Goal: Find contact information: Find contact information

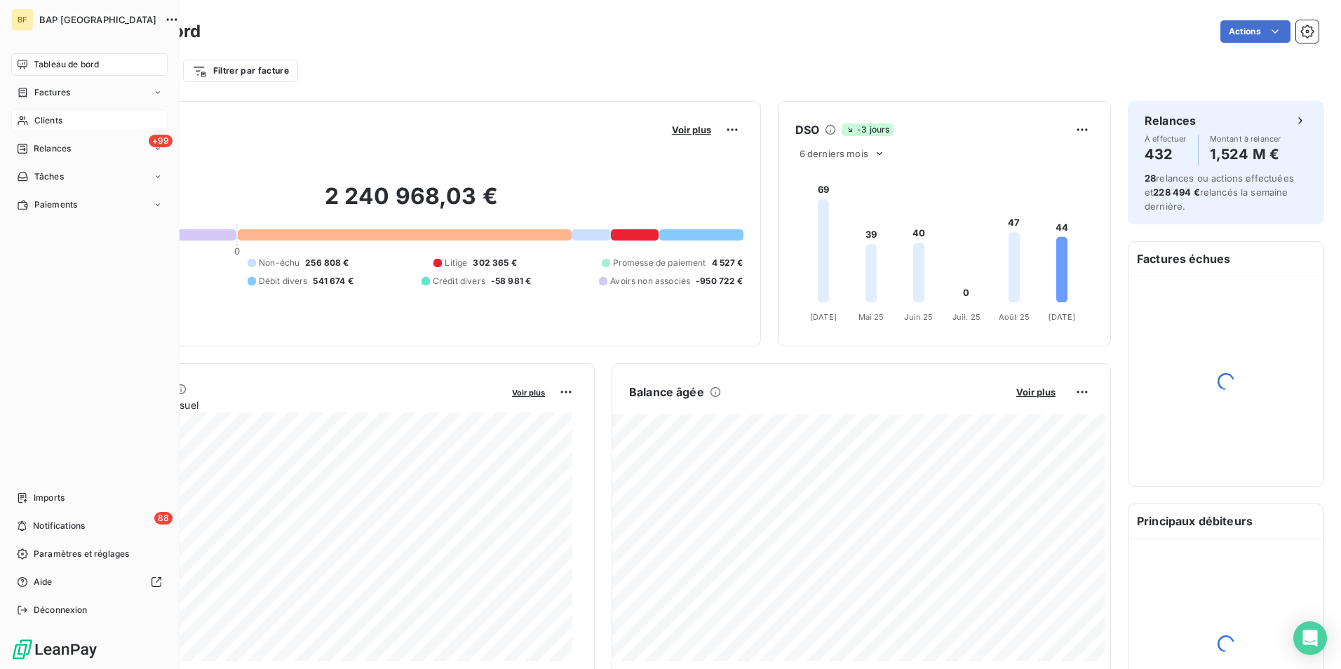
click at [25, 119] on icon at bounding box center [23, 120] width 10 height 9
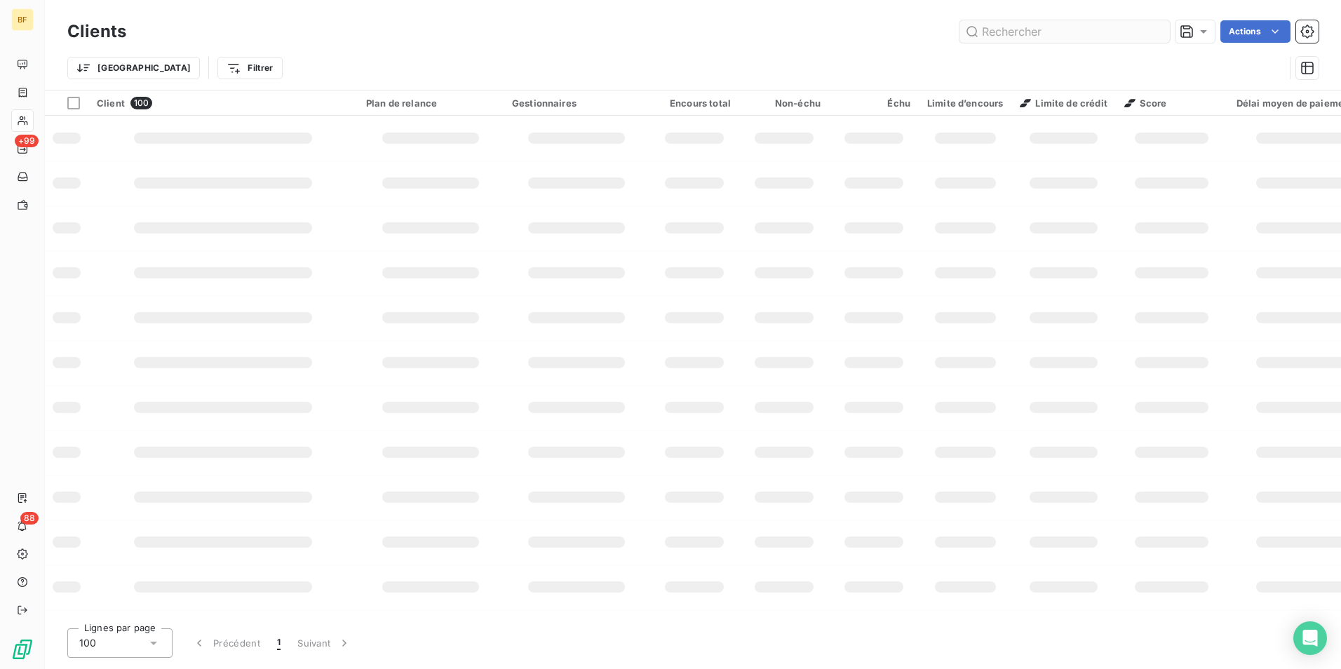
click at [1037, 36] on input "text" at bounding box center [1064, 31] width 210 height 22
type input "S"
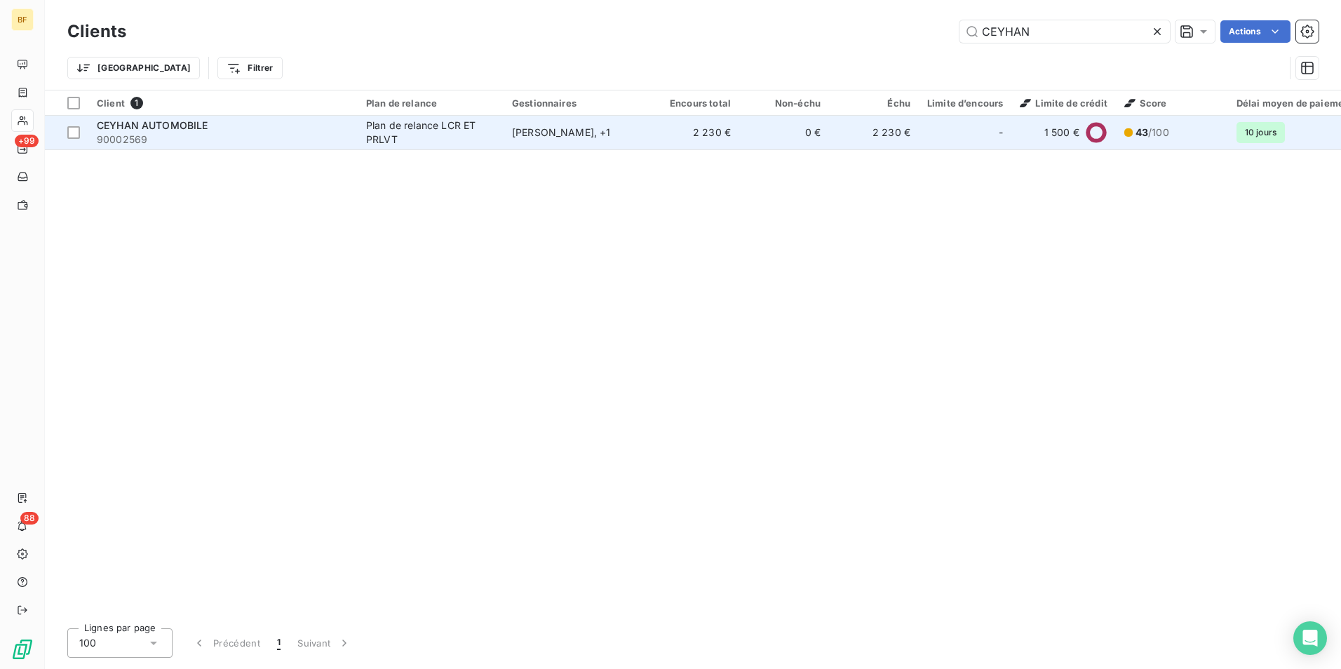
type input "CEYHAN"
click at [260, 119] on div "CEYHAN AUTOMOBILE" at bounding box center [223, 126] width 252 height 14
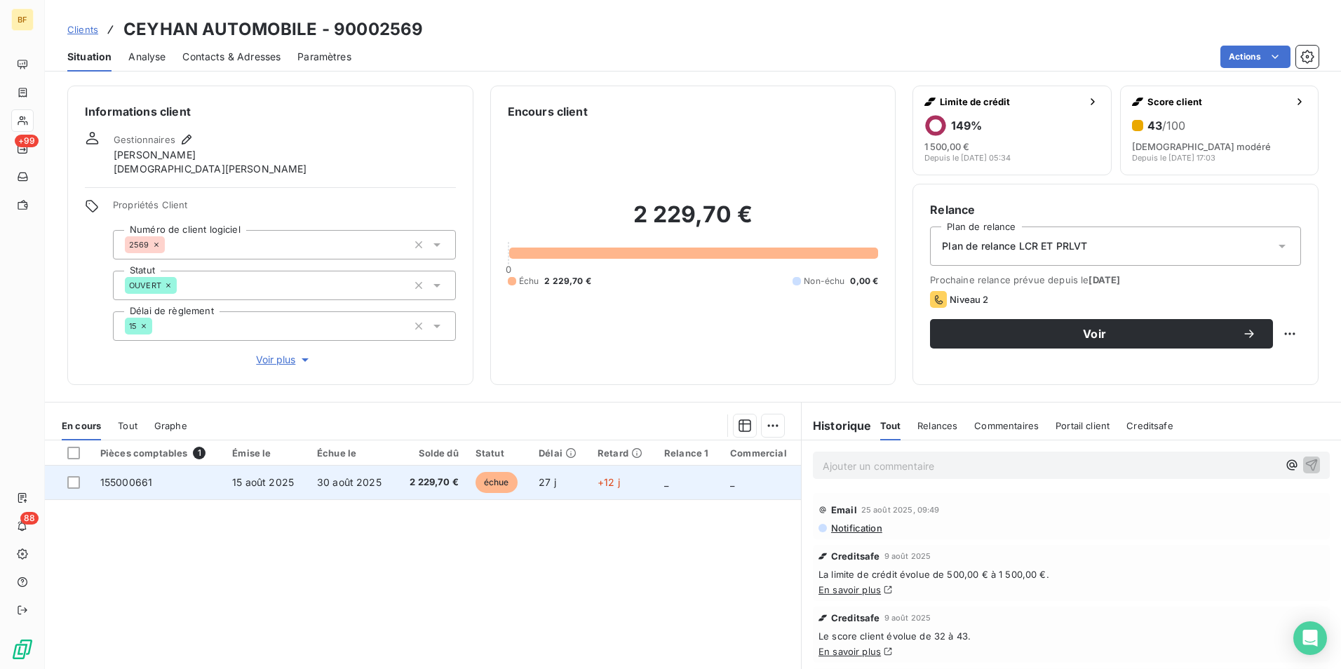
click at [392, 488] on td "30 août 2025" at bounding box center [353, 483] width 88 height 34
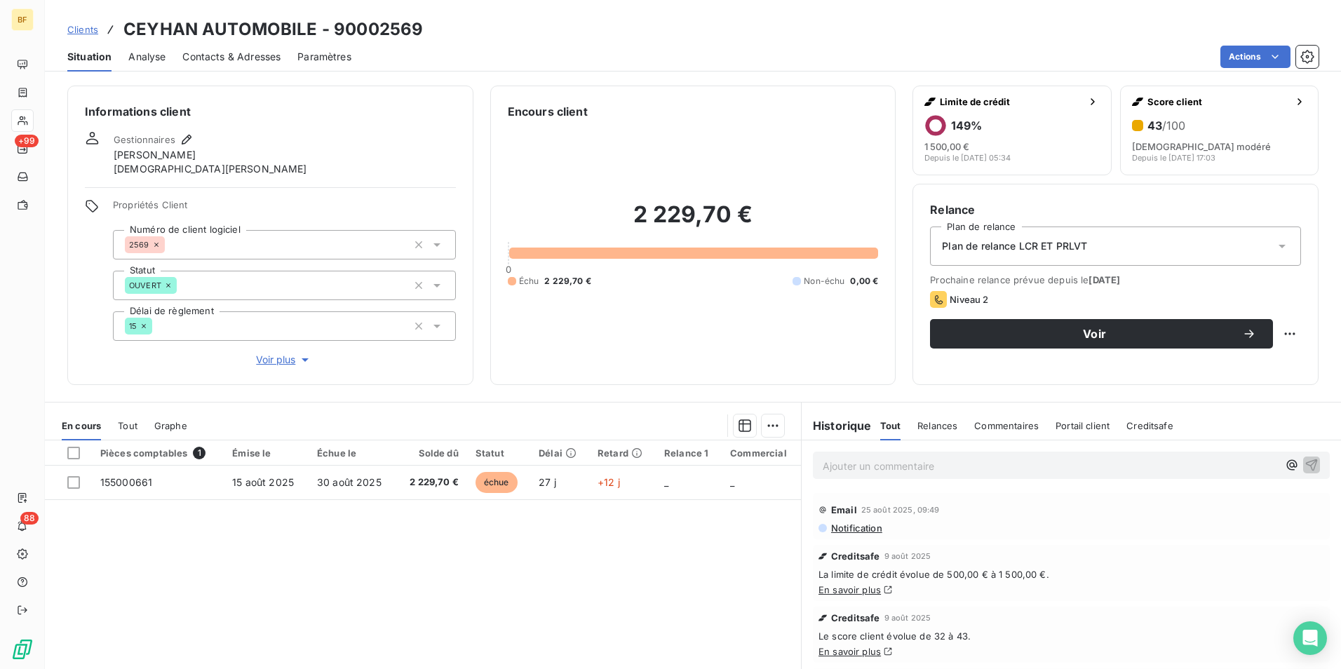
click at [616, 377] on div "Encours client 2 229,70 € 0 Échu 2 229,70 € Non-échu 0,00 €" at bounding box center [693, 235] width 406 height 299
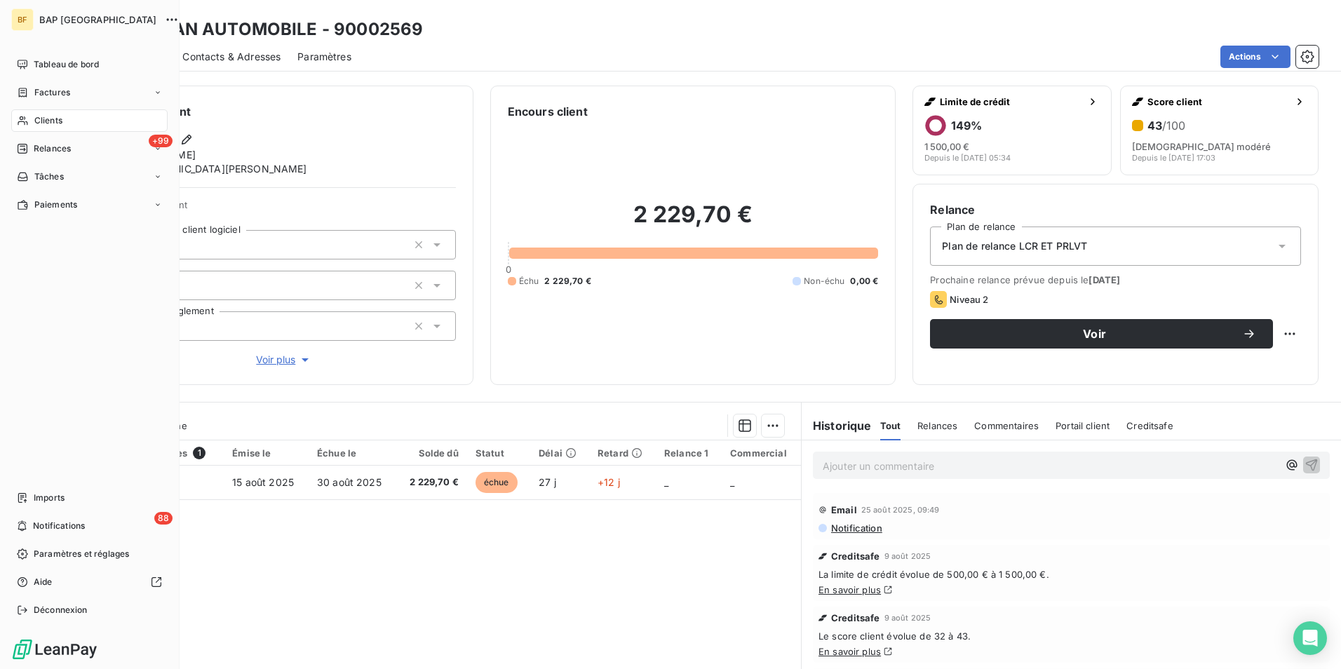
click at [36, 121] on span "Clients" at bounding box center [48, 120] width 28 height 13
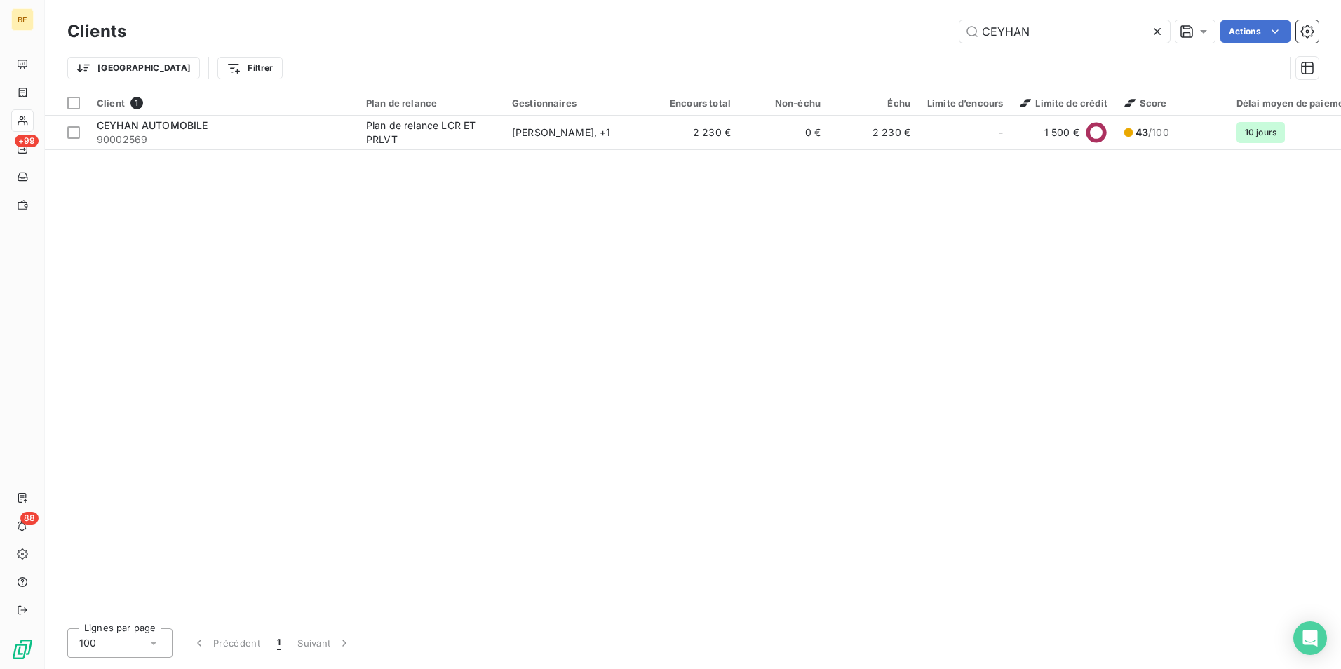
drag, startPoint x: 1009, startPoint y: 30, endPoint x: 835, endPoint y: 22, distance: 174.1
click at [835, 22] on div "CEYHAN Actions" at bounding box center [730, 31] width 1175 height 22
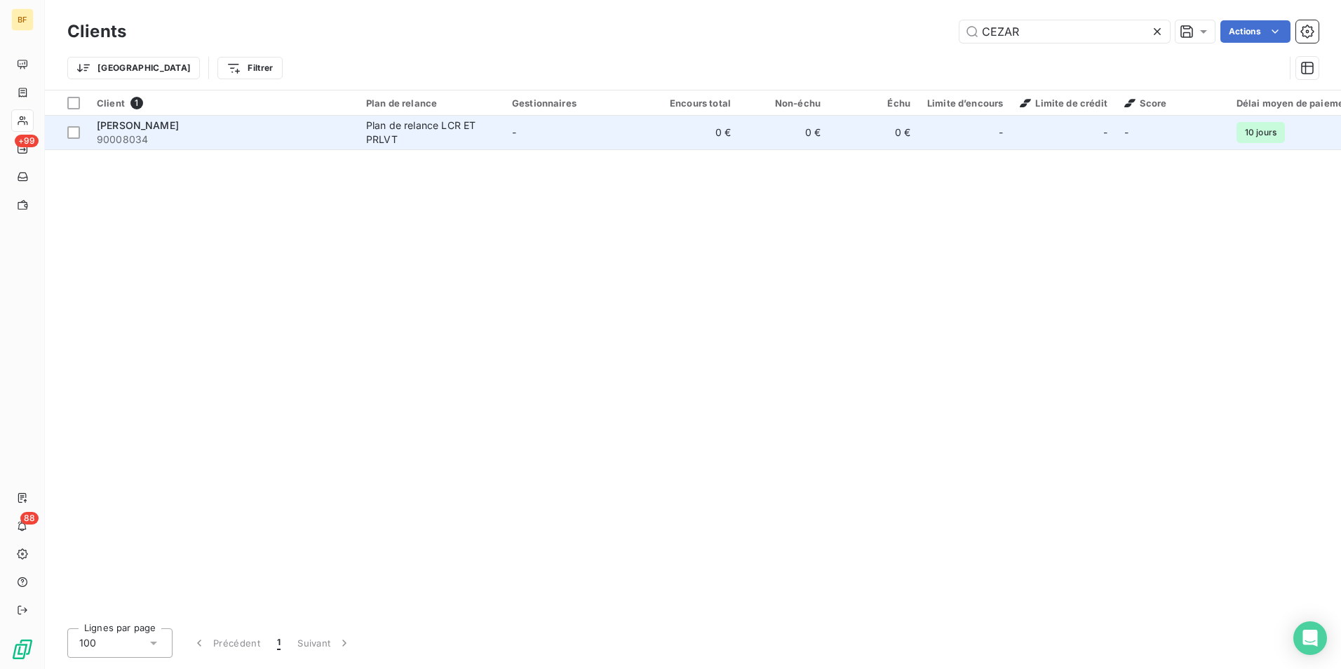
type input "CEZAR"
click at [519, 140] on td "-" at bounding box center [577, 133] width 146 height 34
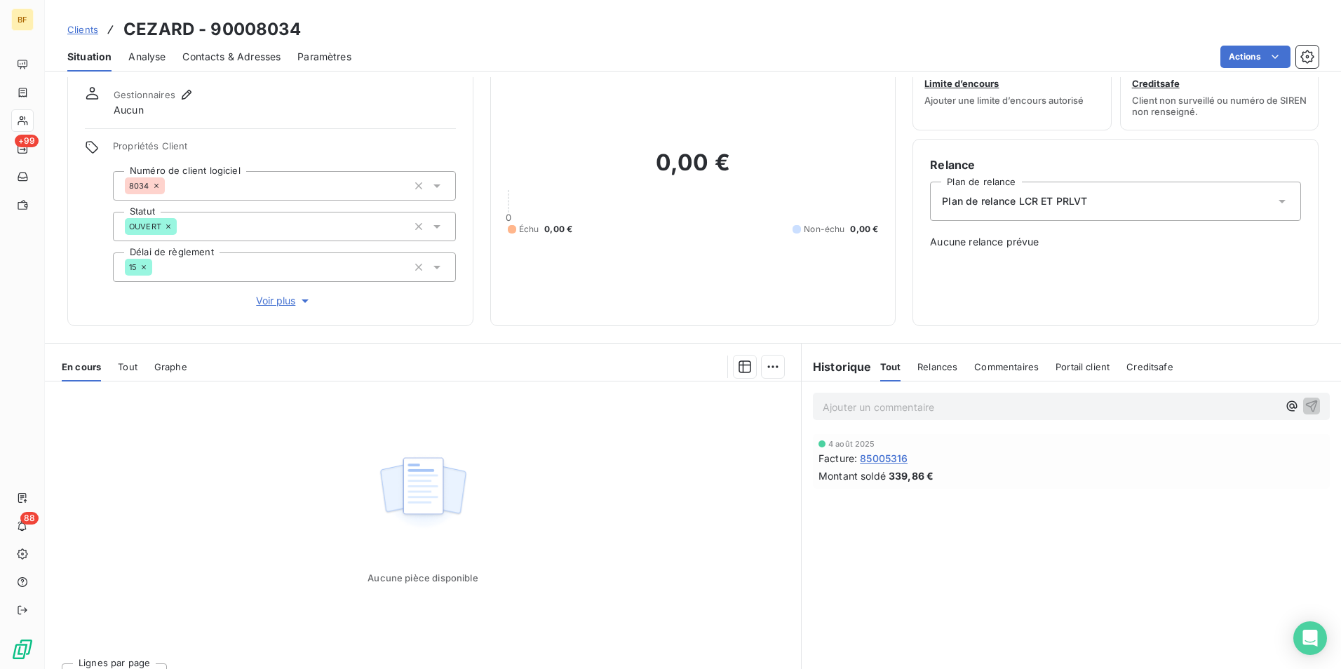
scroll to position [69, 0]
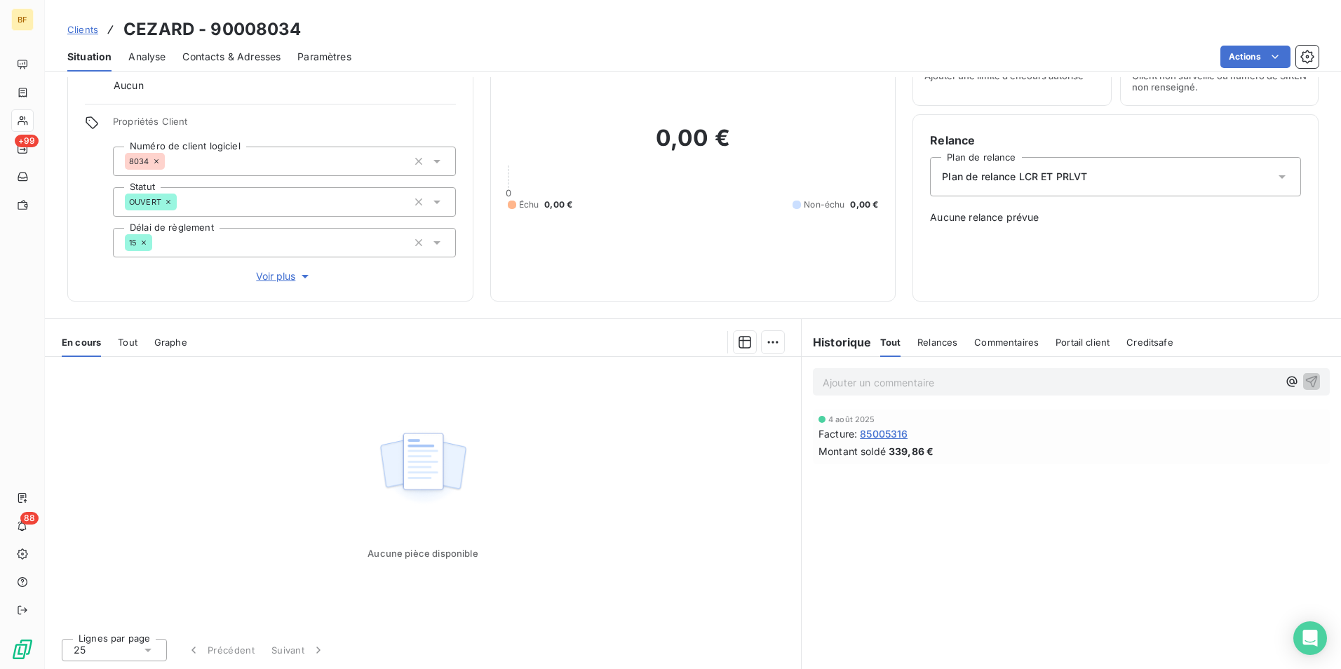
click at [133, 343] on span "Tout" at bounding box center [128, 342] width 20 height 11
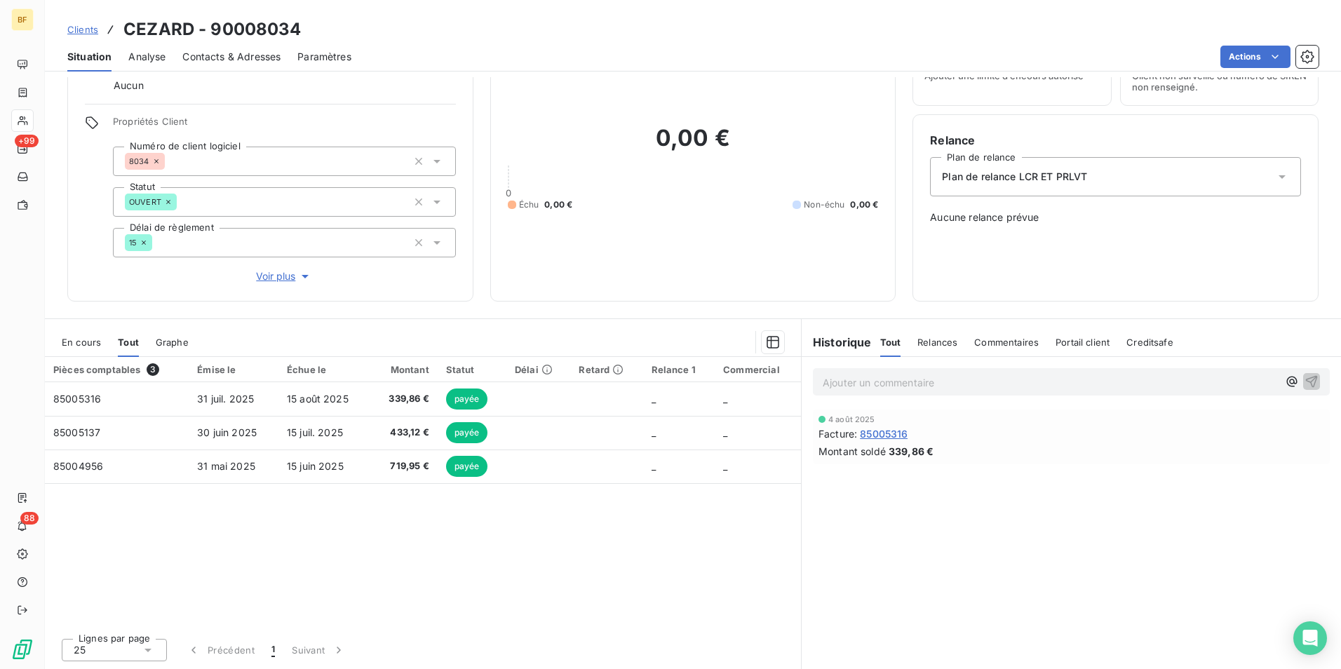
drag, startPoint x: 227, startPoint y: 56, endPoint x: 245, endPoint y: 70, distance: 22.5
click at [227, 55] on span "Contacts & Adresses" at bounding box center [231, 57] width 98 height 14
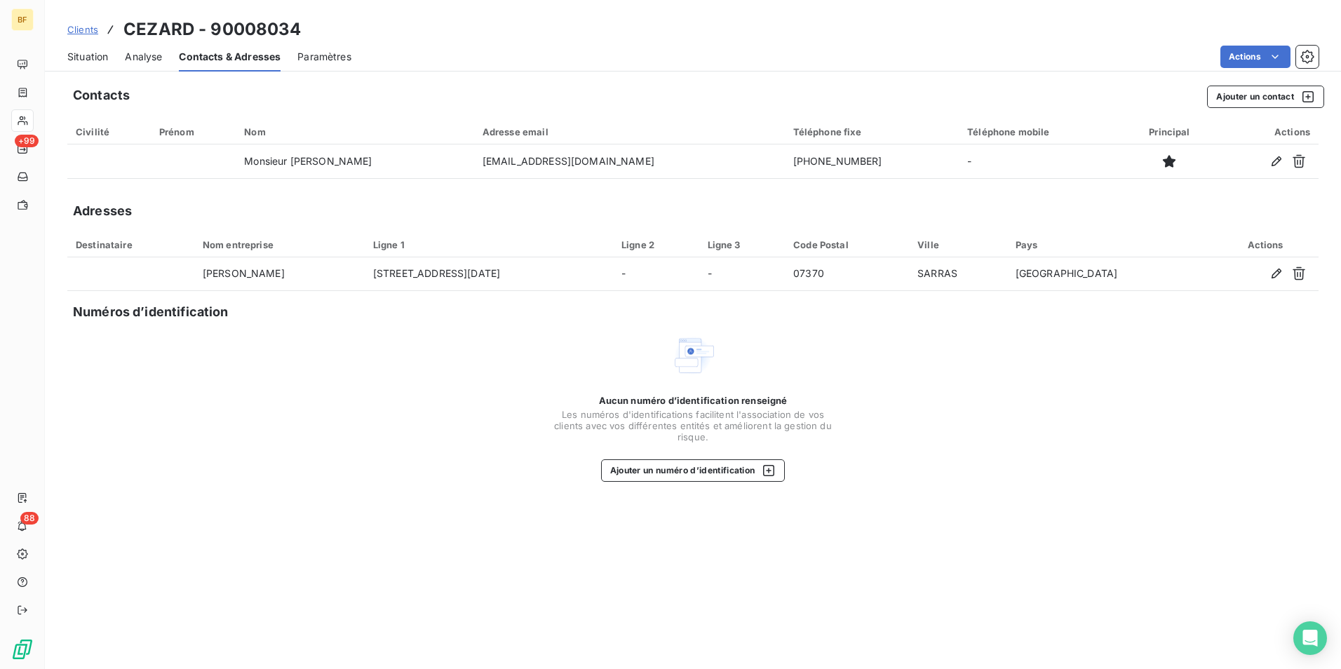
click at [712, 72] on div "Clients CEZARD - 90008034 Situation Analyse Contacts & Adresses Paramètres Acti…" at bounding box center [693, 334] width 1296 height 669
click at [88, 57] on span "Situation" at bounding box center [87, 57] width 41 height 14
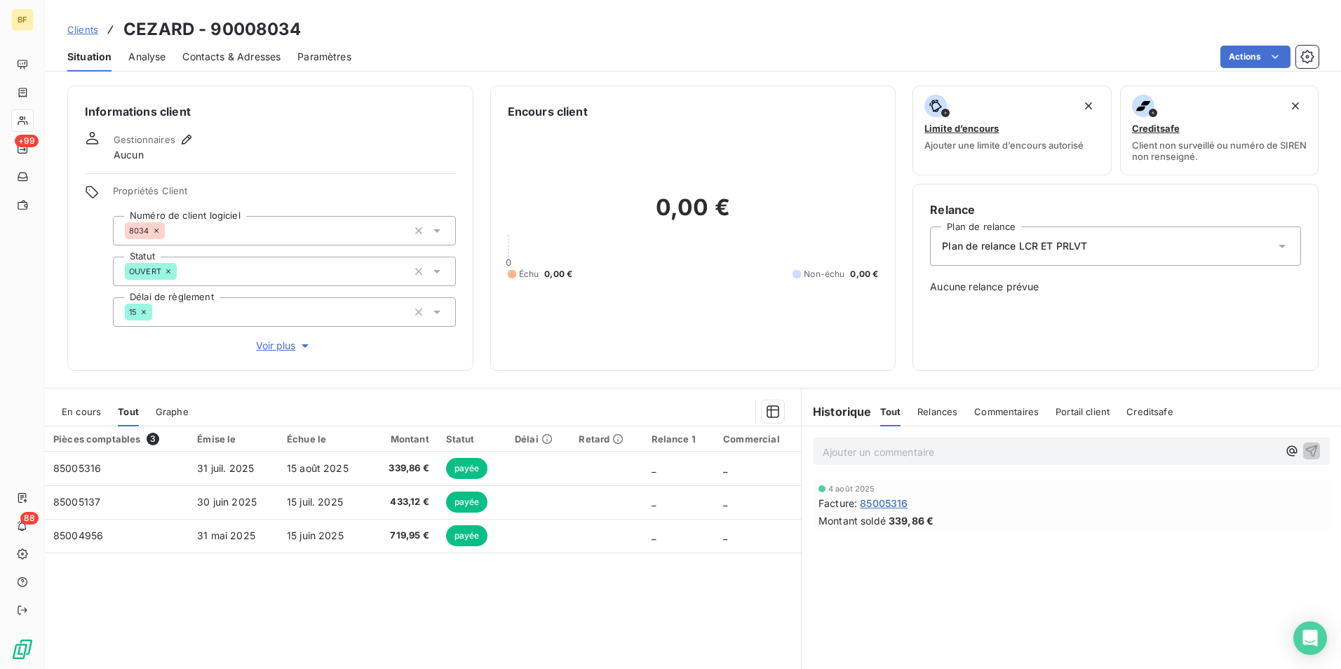
click at [80, 411] on span "En cours" at bounding box center [81, 411] width 39 height 11
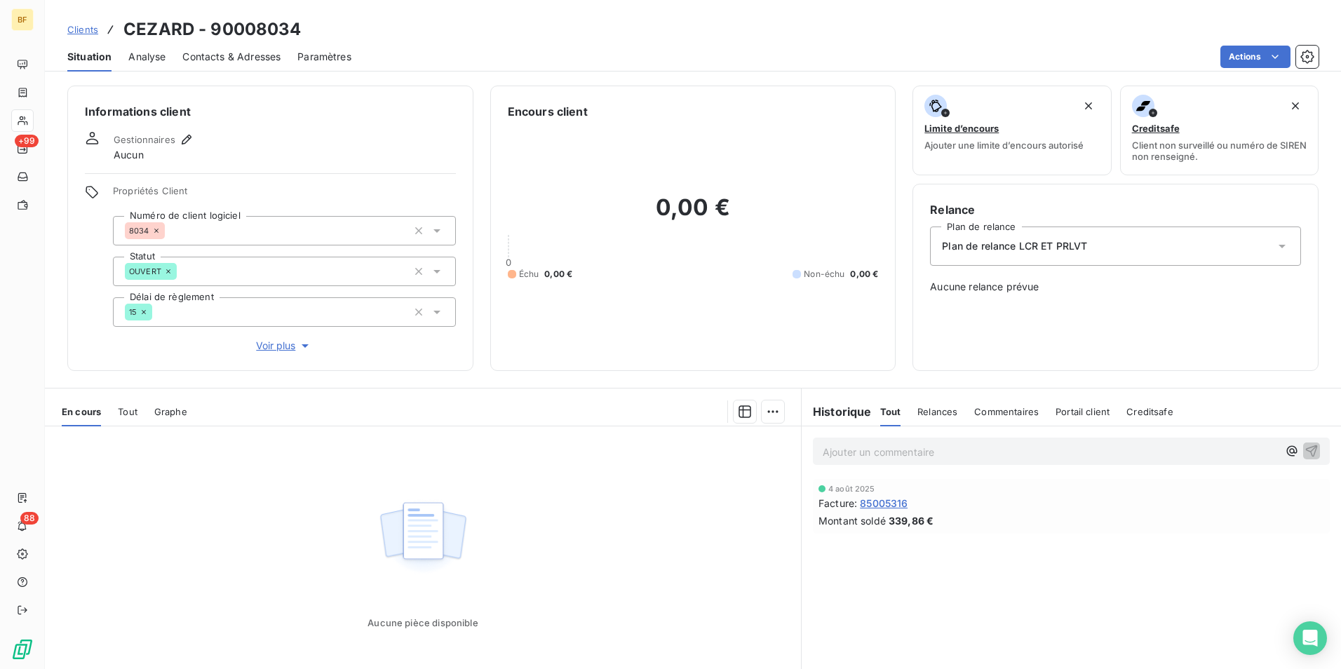
drag, startPoint x: 124, startPoint y: 410, endPoint x: 152, endPoint y: 424, distance: 31.4
click at [125, 410] on span "Tout" at bounding box center [128, 411] width 20 height 11
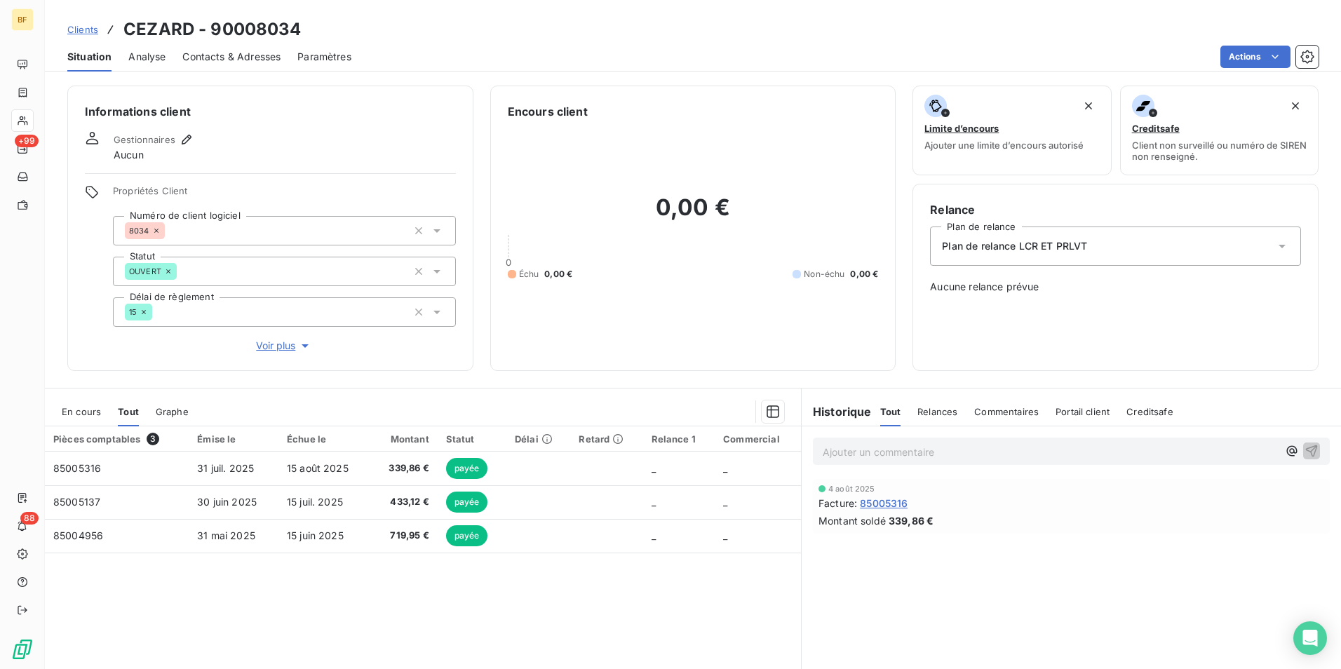
click at [253, 62] on span "Contacts & Adresses" at bounding box center [231, 57] width 98 height 14
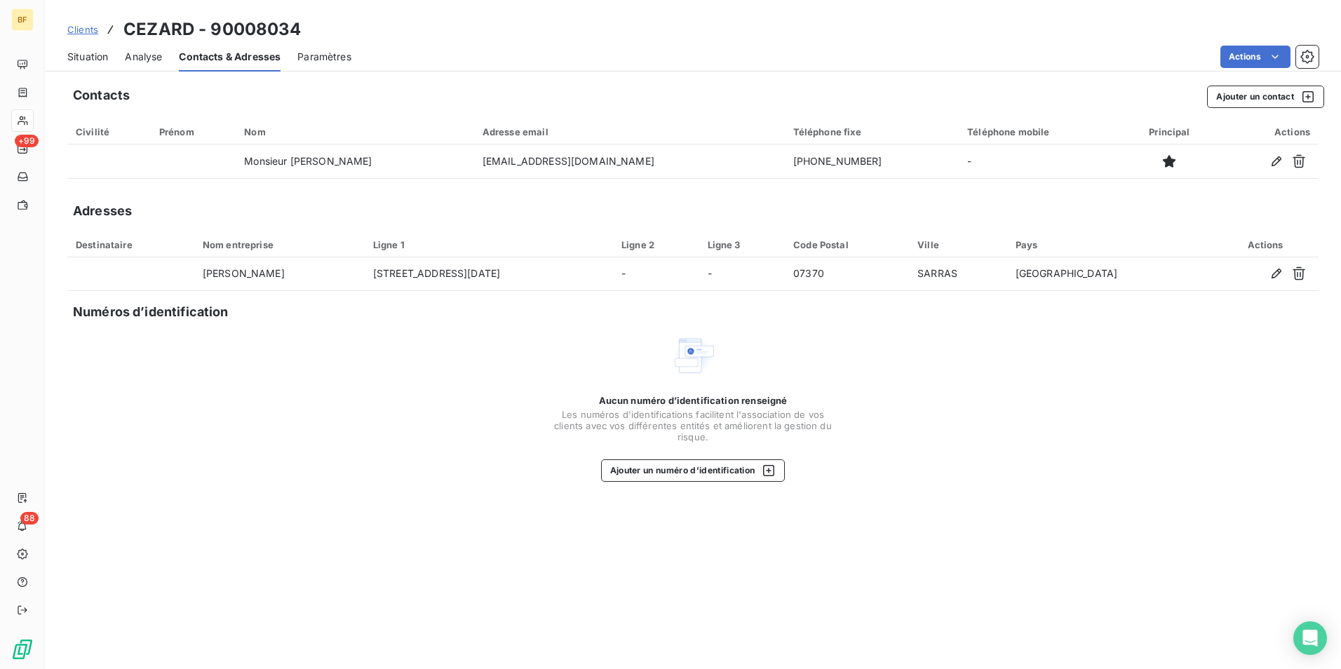
click at [480, 361] on div "Aucun numéro d’identification renseigné Les numéros d'identifications faciliten…" at bounding box center [692, 407] width 1251 height 149
click at [99, 53] on span "Situation" at bounding box center [87, 57] width 41 height 14
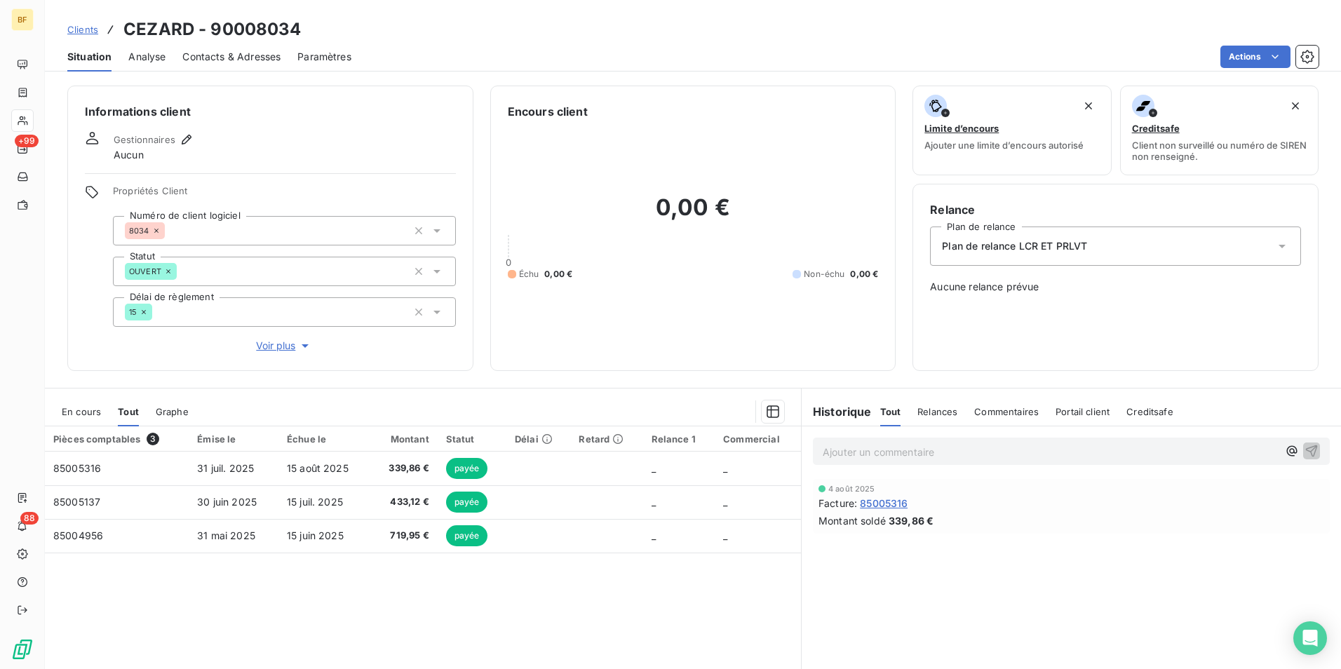
click at [419, 372] on div "Informations client Gestionnaires Aucun Propriétés Client Numéro de client logi…" at bounding box center [693, 373] width 1296 height 592
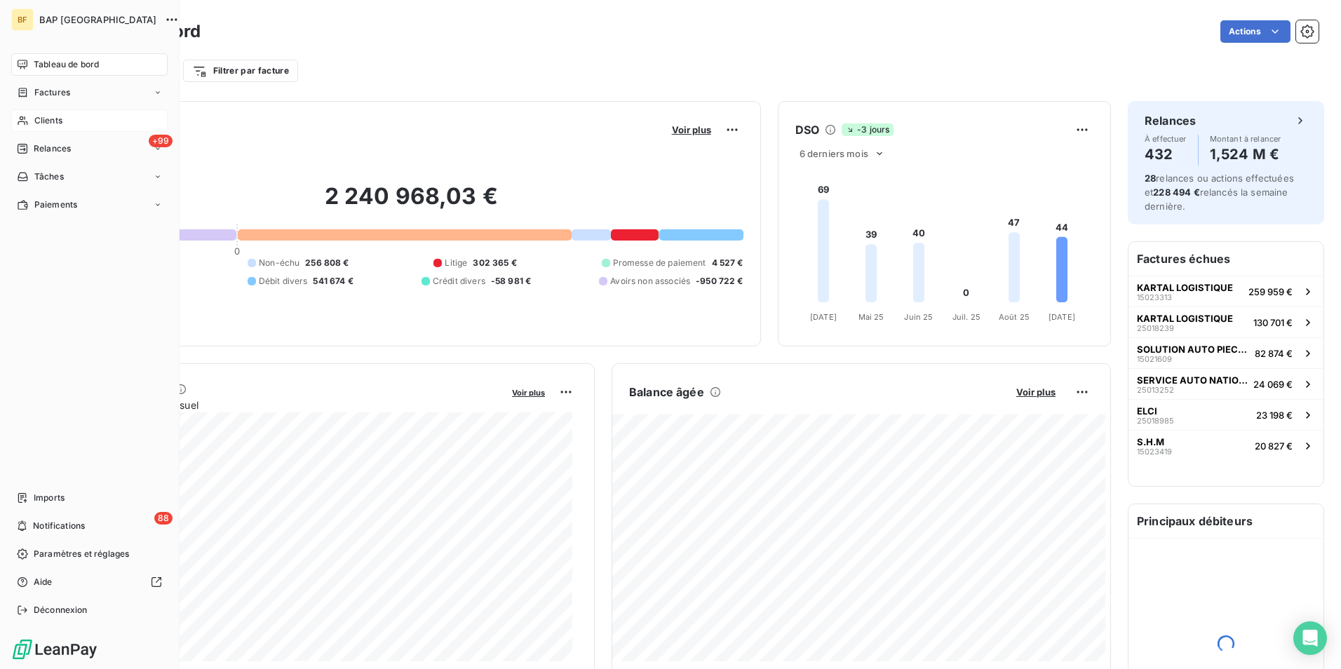
click at [27, 123] on icon at bounding box center [23, 120] width 10 height 9
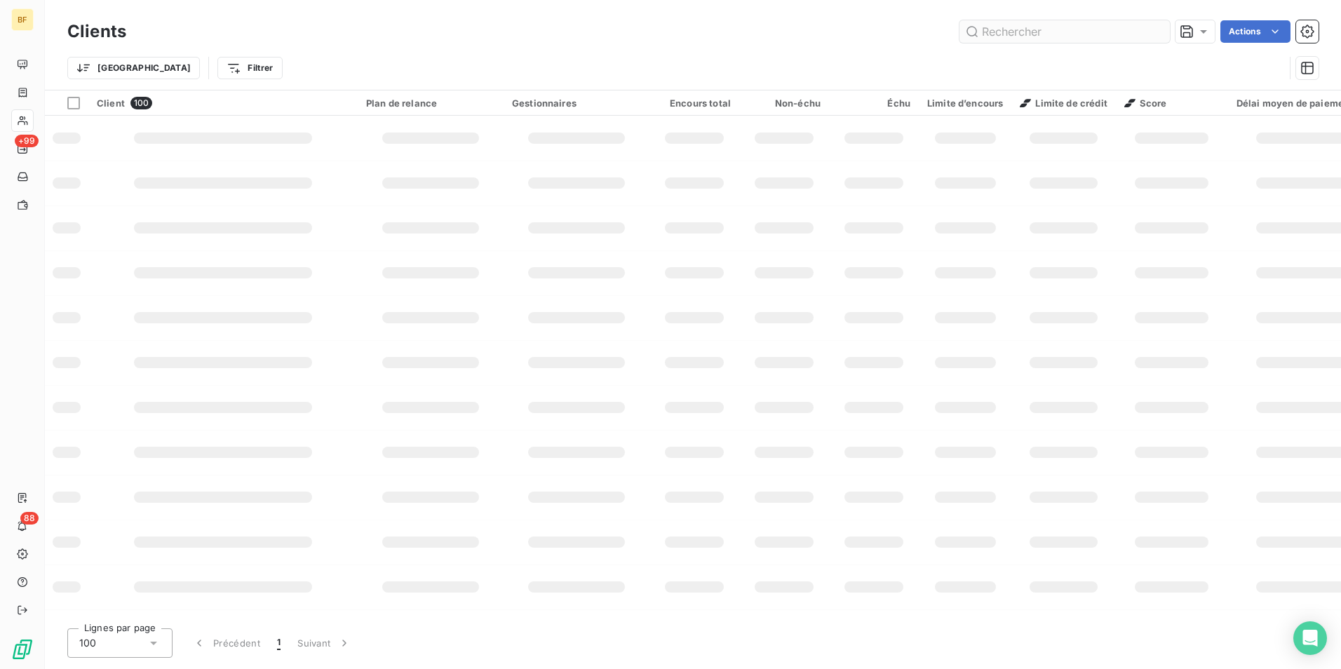
click at [1023, 41] on input "text" at bounding box center [1064, 31] width 210 height 22
type input "REVERDY"
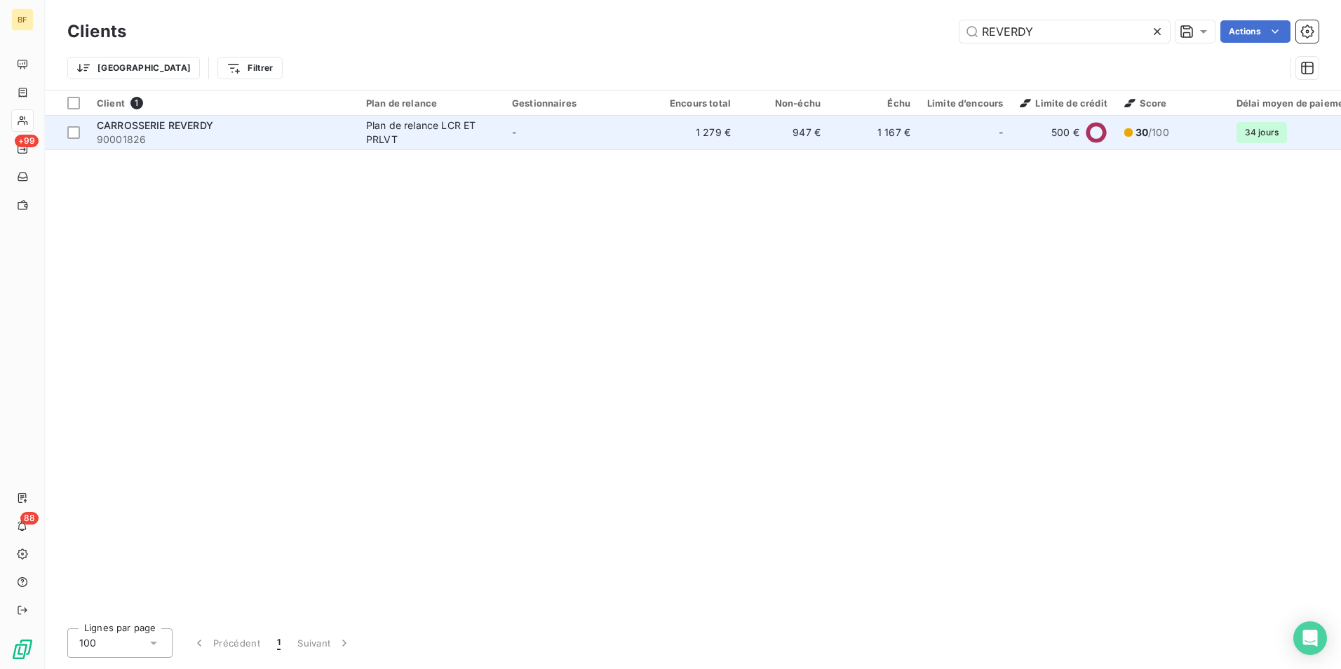
click at [492, 135] on div "Plan de relance LCR ET PRLVT" at bounding box center [430, 133] width 129 height 28
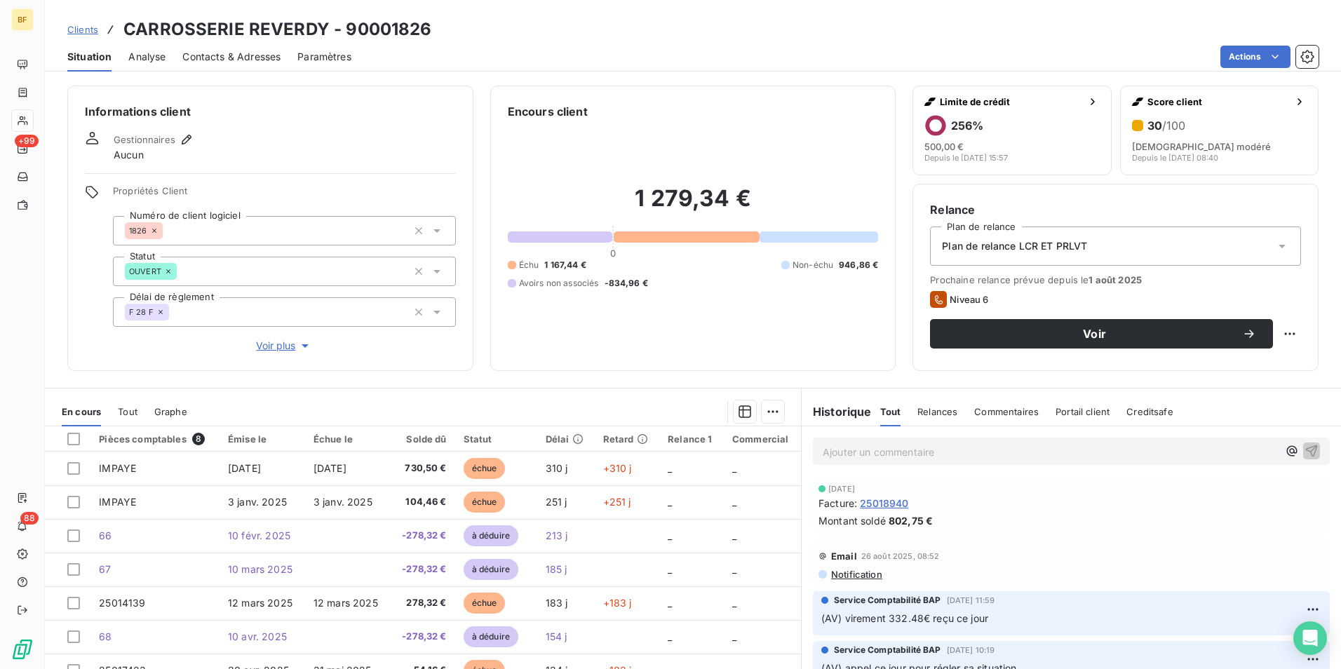
drag, startPoint x: 579, startPoint y: 380, endPoint x: 475, endPoint y: 378, distance: 104.5
click at [579, 380] on div "Informations client Gestionnaires Aucun Propriétés Client Numéro de client logi…" at bounding box center [693, 373] width 1296 height 592
drag, startPoint x: 367, startPoint y: 95, endPoint x: 370, endPoint y: 106, distance: 11.6
click at [367, 95] on div "Informations client Gestionnaires Aucun Propriétés Client Numéro de client logi…" at bounding box center [270, 228] width 406 height 285
drag, startPoint x: 274, startPoint y: 66, endPoint x: 257, endPoint y: 55, distance: 20.8
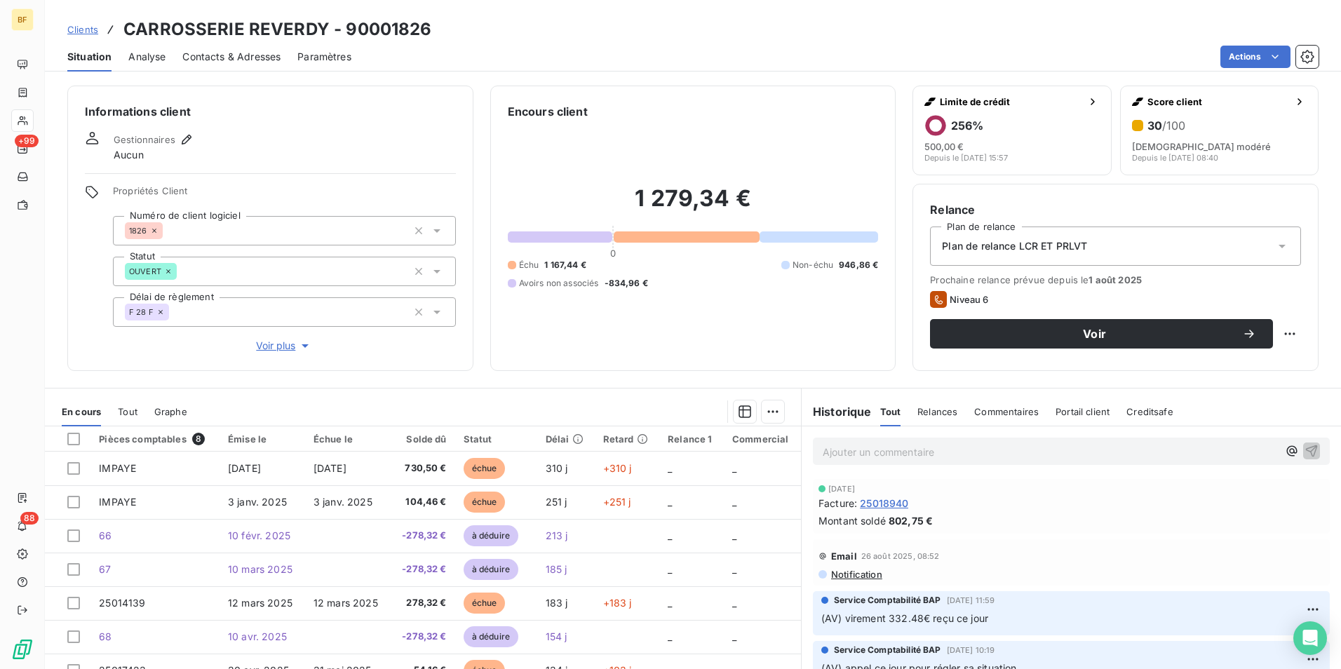
click at [265, 61] on div "Contacts & Adresses" at bounding box center [231, 56] width 98 height 29
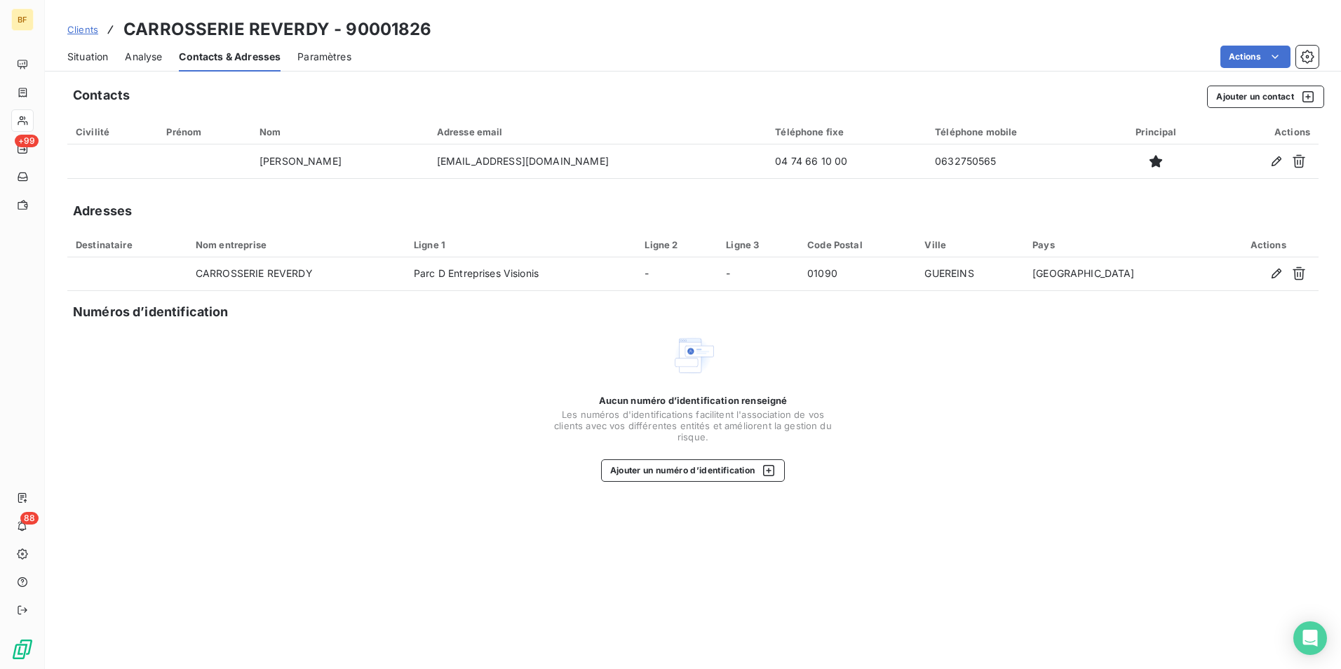
click at [81, 64] on div "Situation" at bounding box center [87, 56] width 41 height 29
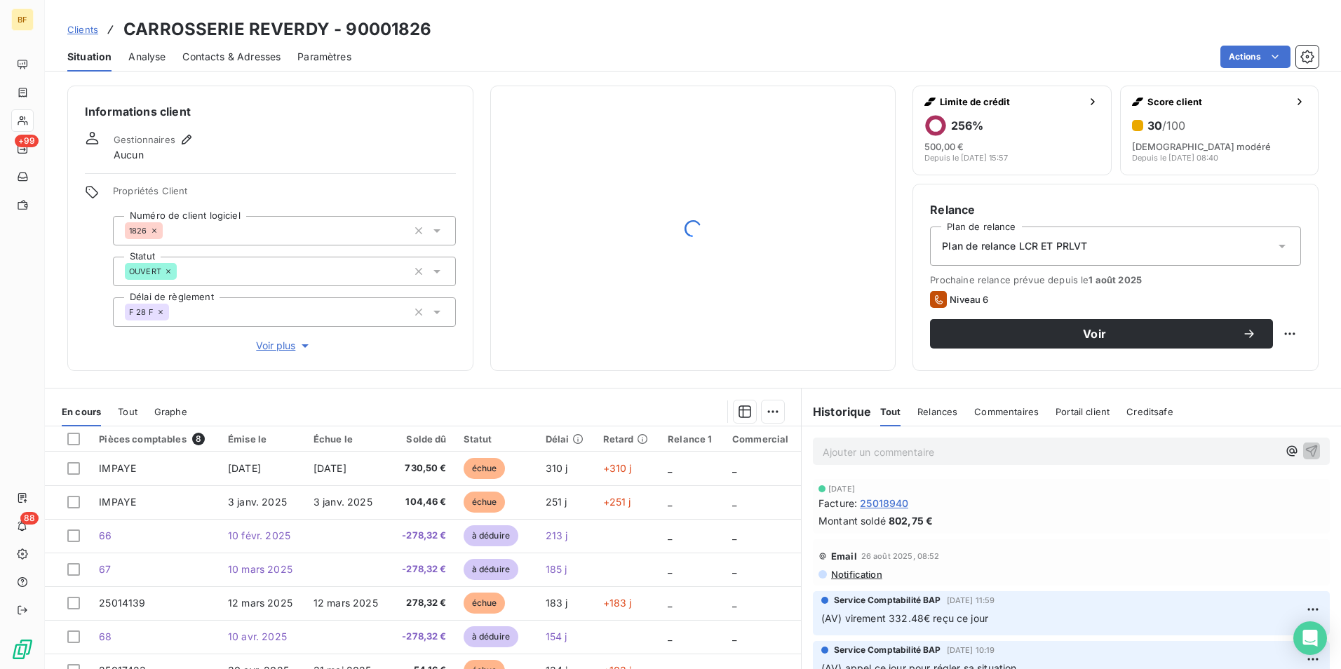
click at [690, 33] on div "Clients CARROSSERIE REVERDY - 90001826" at bounding box center [693, 29] width 1296 height 25
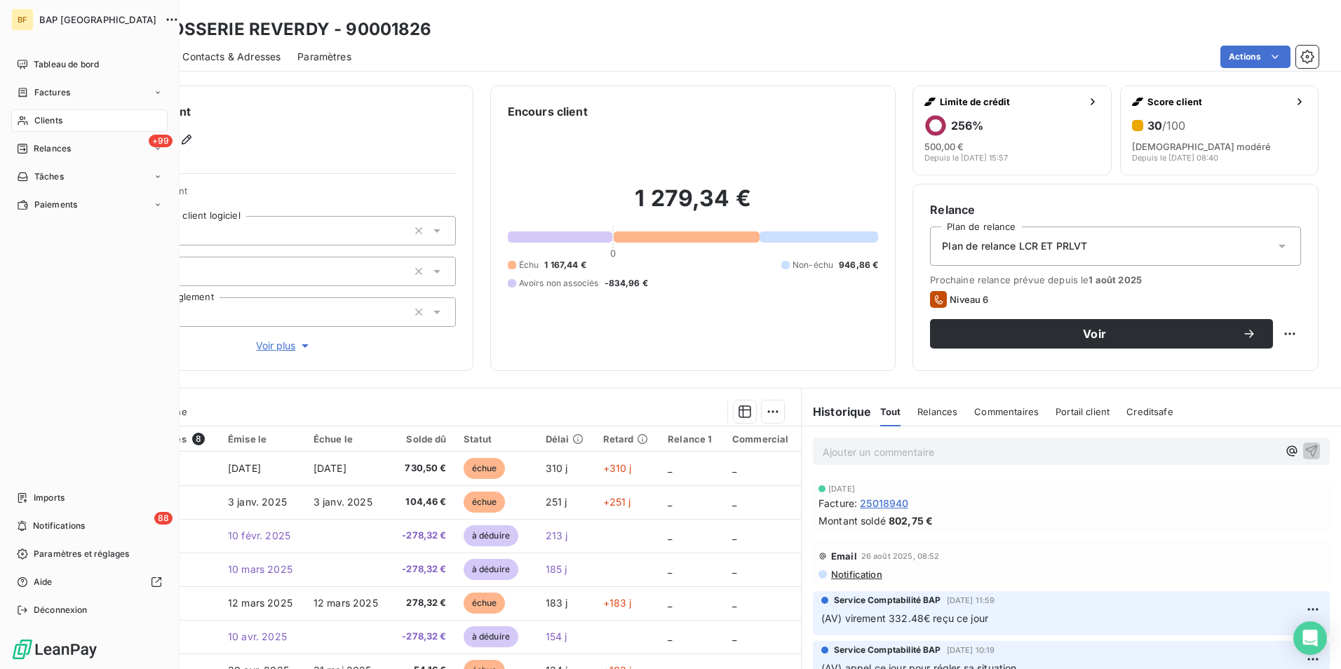
click at [55, 132] on nav "Tableau de bord Factures Clients +99 Relances Tâches Paiements" at bounding box center [89, 134] width 156 height 163
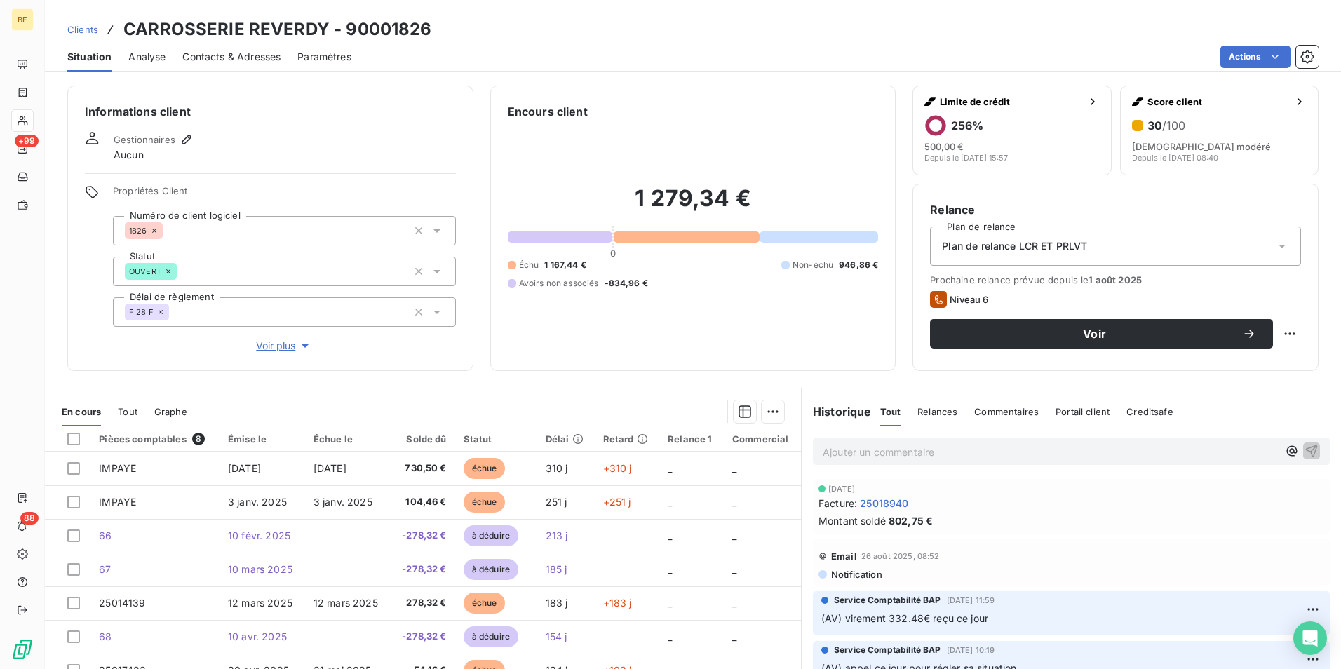
click at [723, 50] on div "Actions" at bounding box center [843, 57] width 950 height 22
click at [271, 50] on span "Contacts & Adresses" at bounding box center [231, 57] width 98 height 14
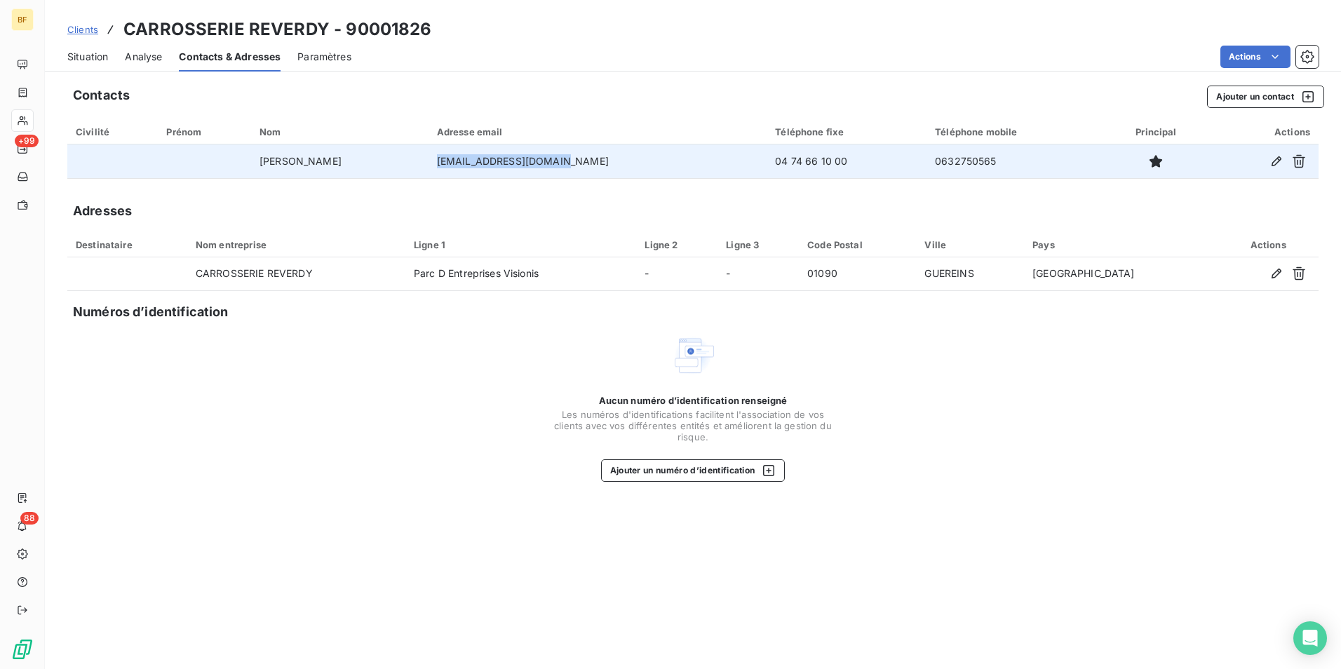
drag, startPoint x: 612, startPoint y: 156, endPoint x: 460, endPoint y: 164, distance: 151.7
click at [460, 164] on td "dan.reverdy@wanadoo.fr" at bounding box center [598, 161] width 339 height 34
copy td "dan.reverdy@wanadoo.fr"
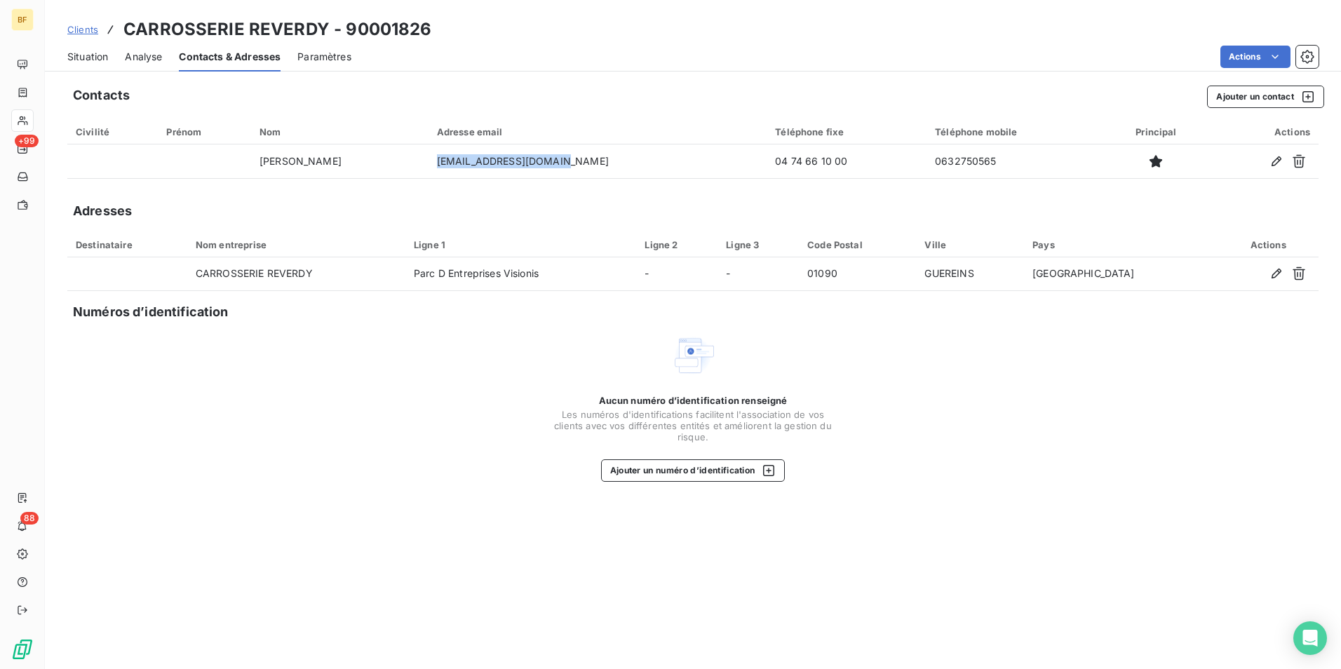
click at [100, 64] on div "Situation" at bounding box center [87, 56] width 41 height 29
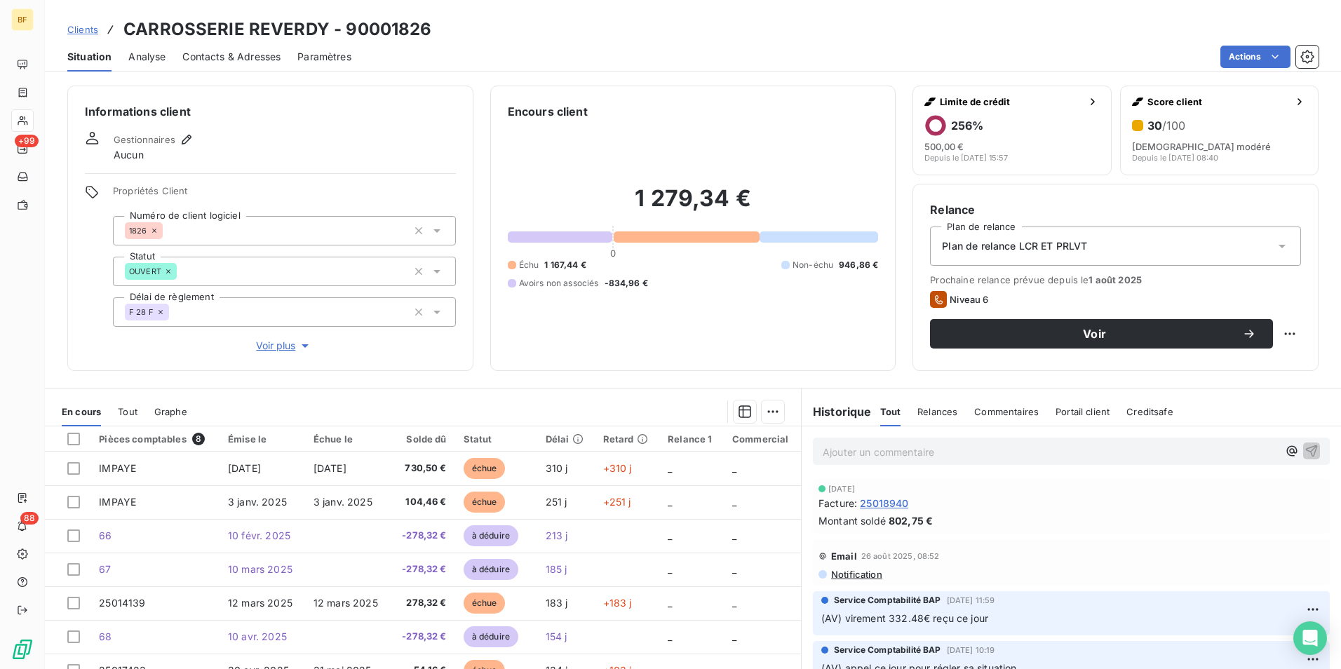
click at [763, 367] on div "Encours client 1 279,34 € 0 Échu 1 167,44 € Non-échu 946,86 € Avoirs non associ…" at bounding box center [693, 228] width 406 height 285
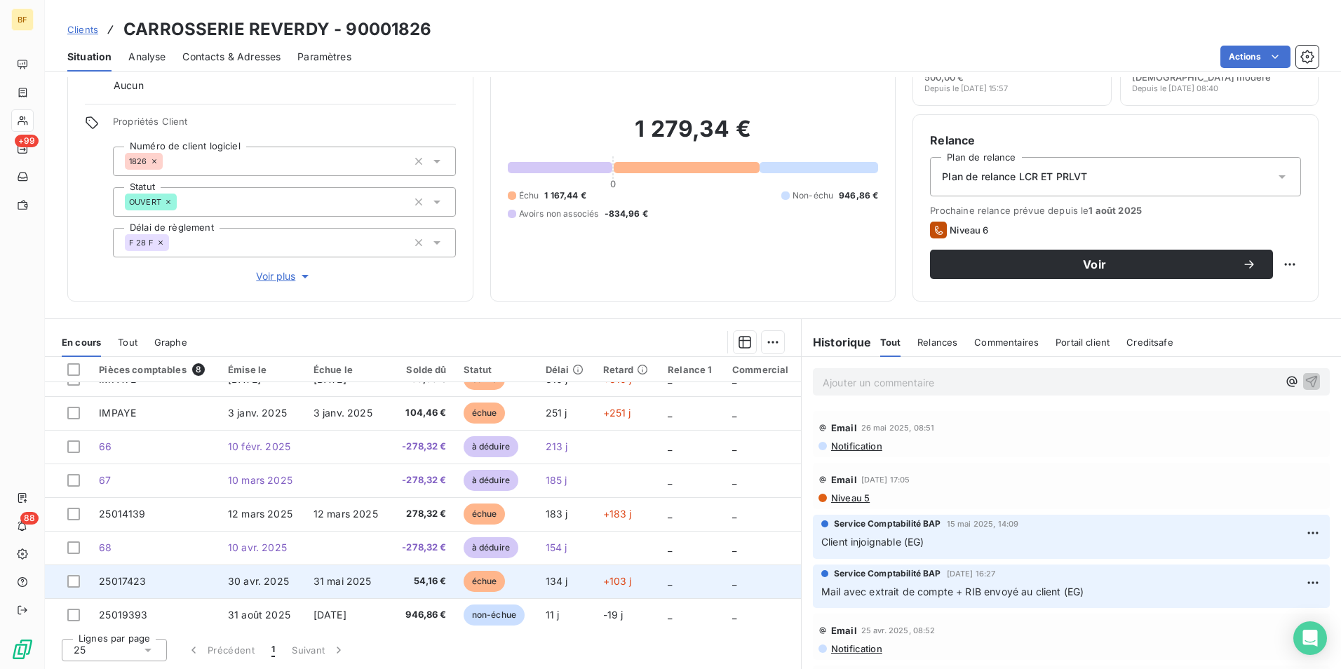
scroll to position [25, 0]
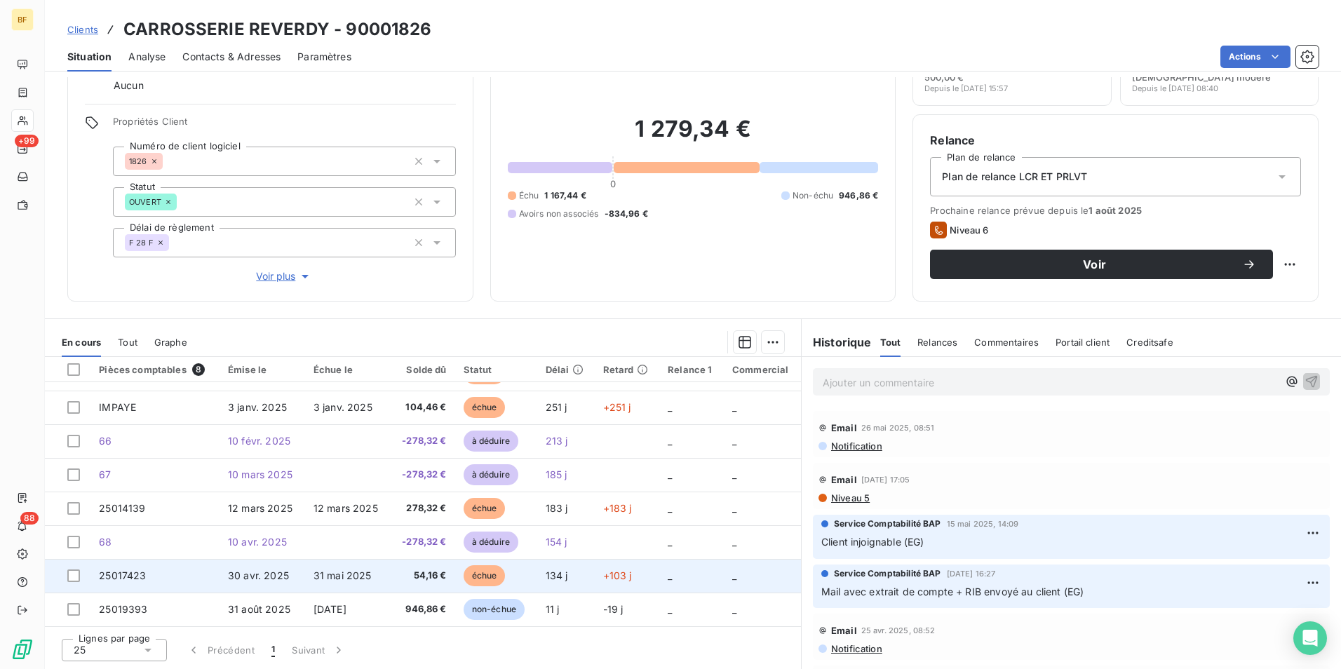
click at [370, 573] on td "31 mai 2025" at bounding box center [348, 576] width 86 height 34
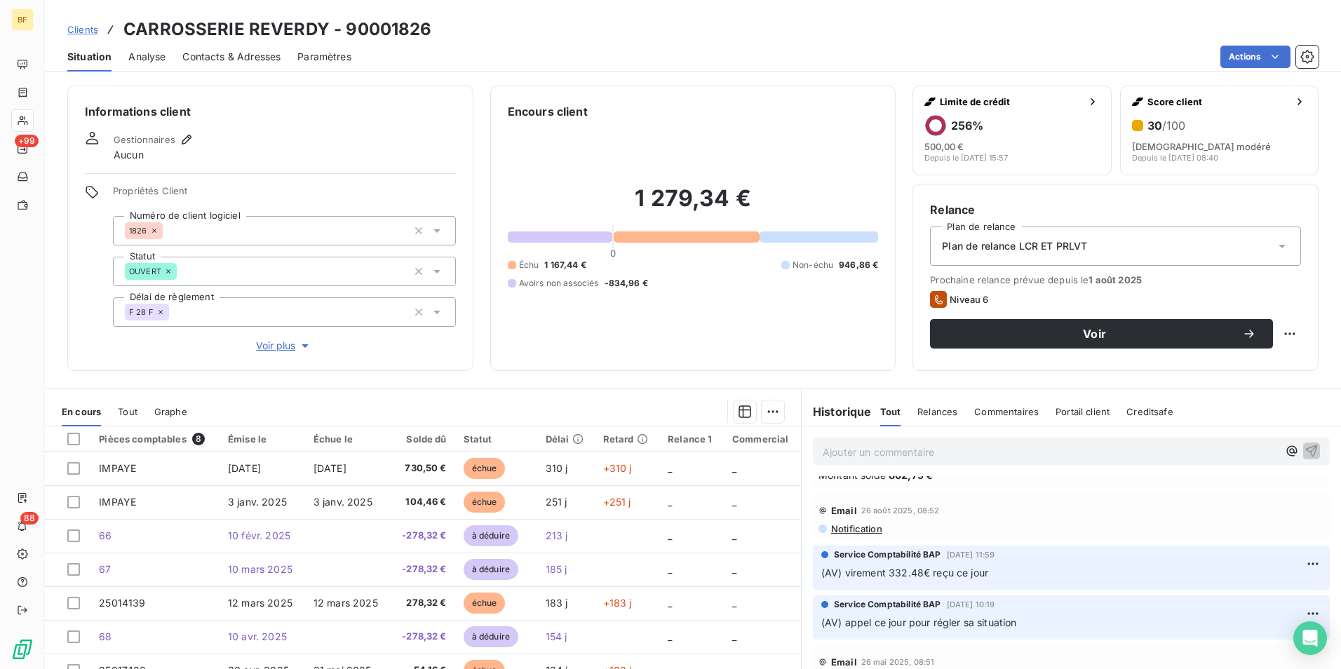
scroll to position [70, 0]
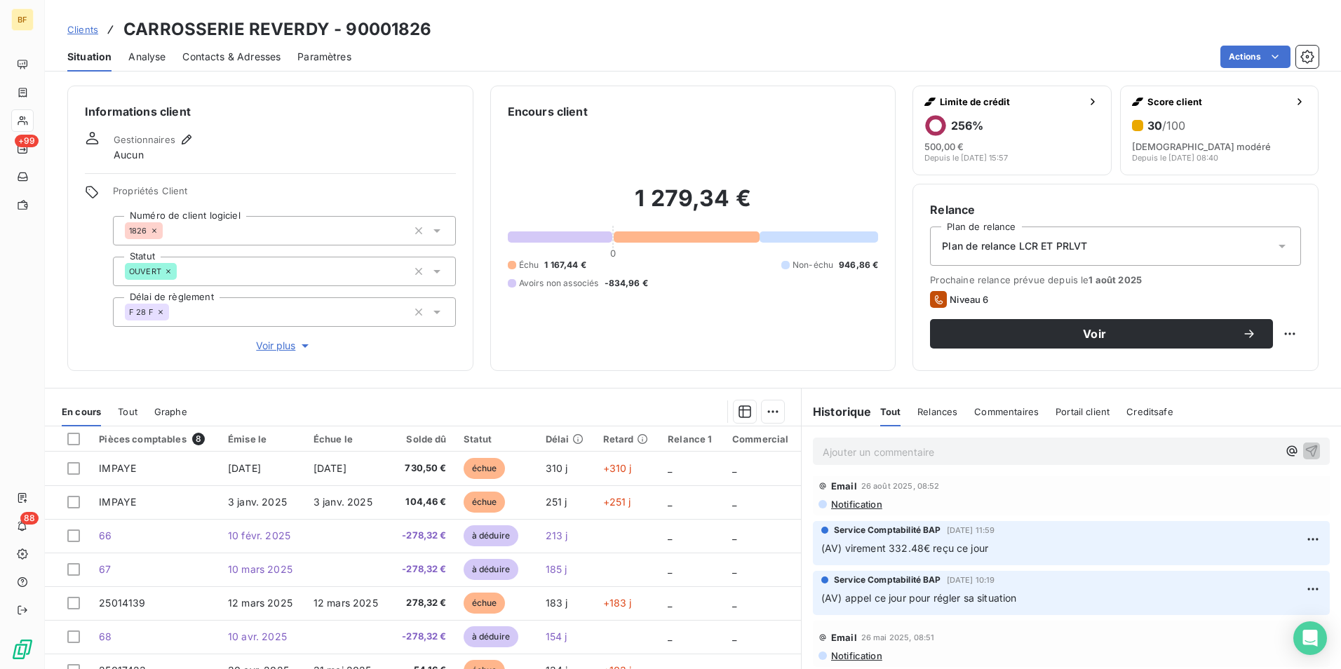
click at [248, 53] on span "Contacts & Adresses" at bounding box center [231, 57] width 98 height 14
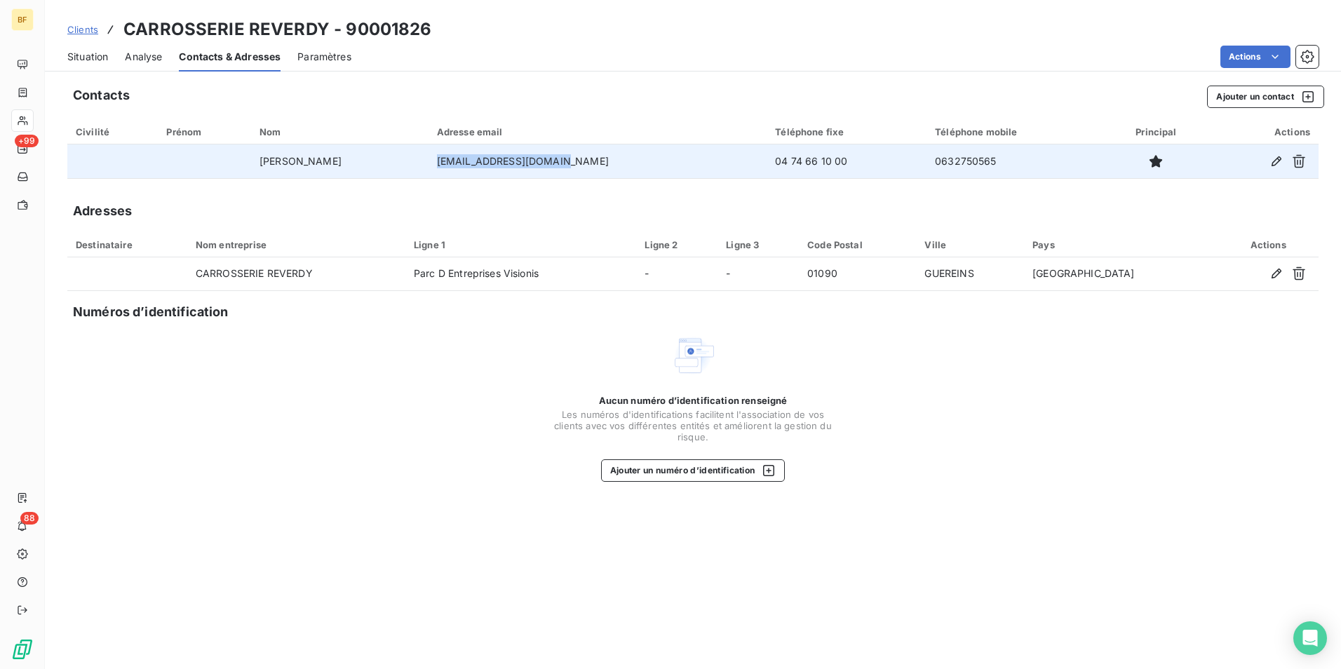
drag, startPoint x: 604, startPoint y: 166, endPoint x: 457, endPoint y: 163, distance: 147.3
click at [457, 163] on td "dan.reverdy@wanadoo.fr" at bounding box center [598, 161] width 339 height 34
copy td "dan.reverdy@wanadoo.fr"
click at [373, 163] on td "REVERDY Daniel" at bounding box center [339, 161] width 177 height 34
drag, startPoint x: 361, startPoint y: 161, endPoint x: 270, endPoint y: 158, distance: 91.2
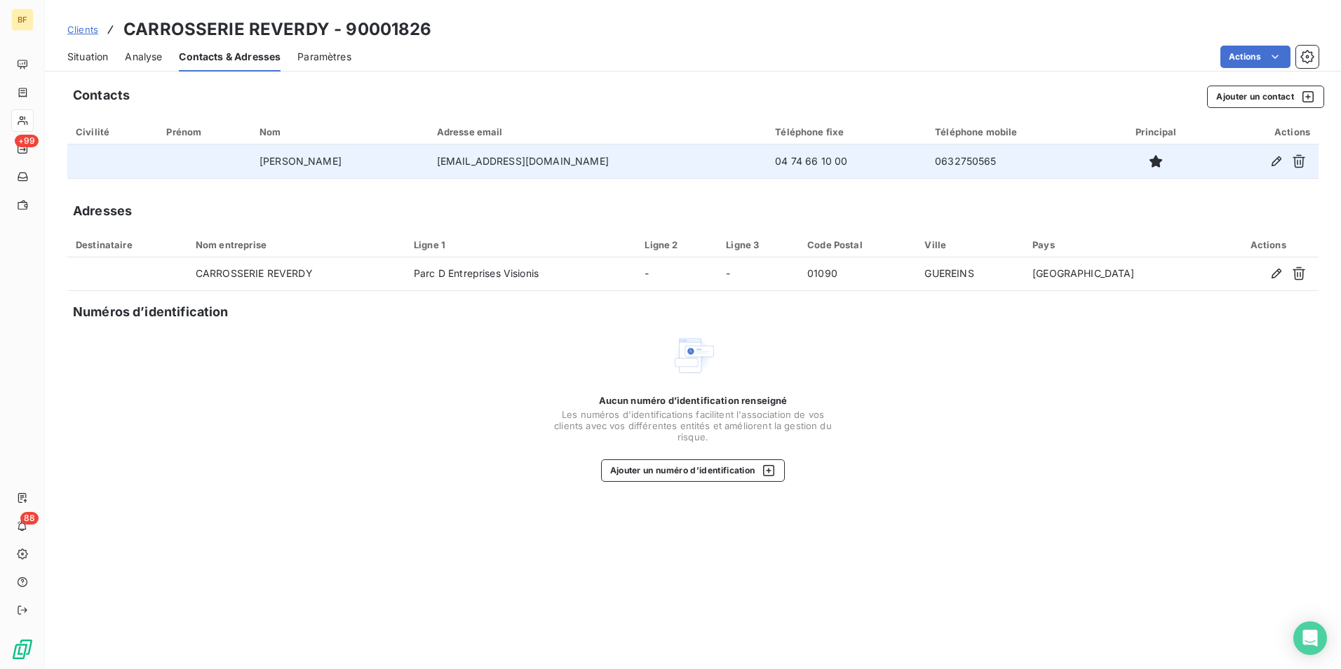
click at [270, 158] on td "REVERDY Daniel" at bounding box center [339, 161] width 177 height 34
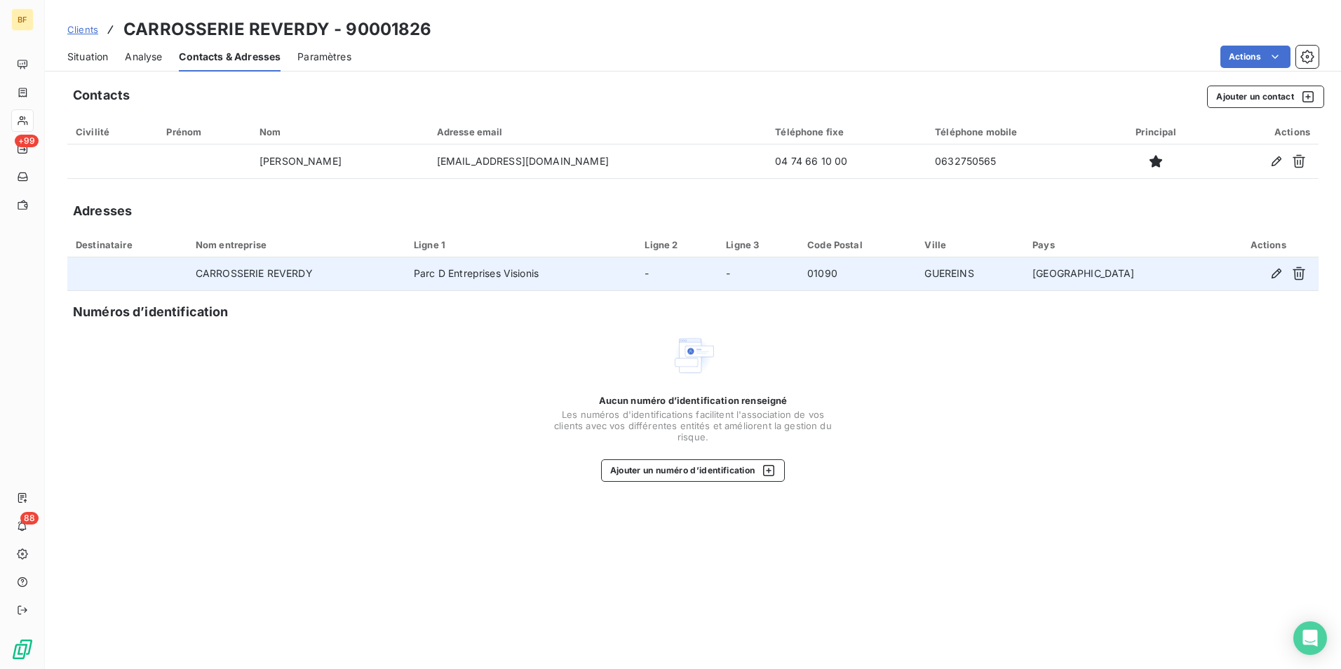
copy td "REVERDY Daniel"
